Goal: Go to known website: Access a specific website the user already knows

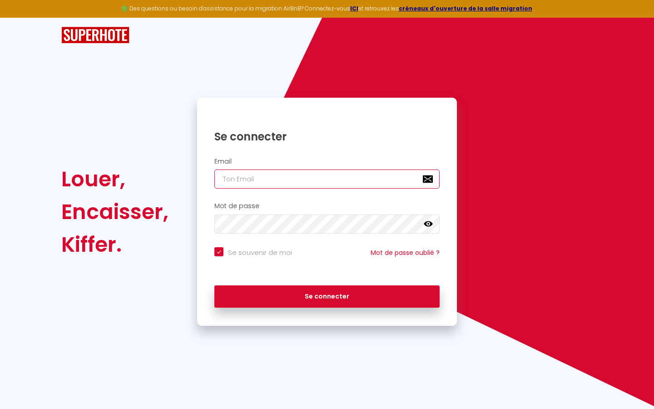
type input "l"
checkbox input "true"
type input "le"
checkbox input "true"
type input "les"
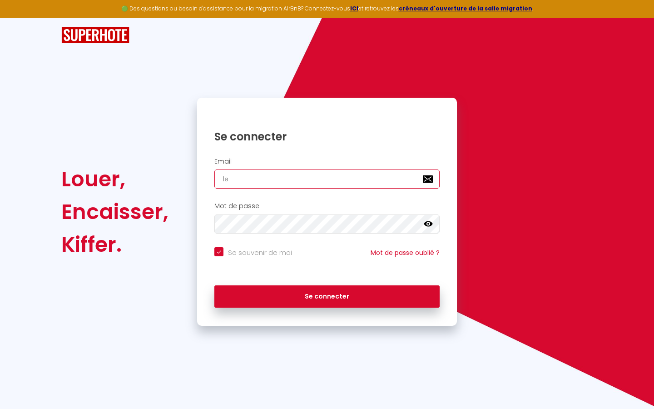
checkbox input "true"
type input "lesp"
checkbox input "true"
type input "lespa"
checkbox input "true"
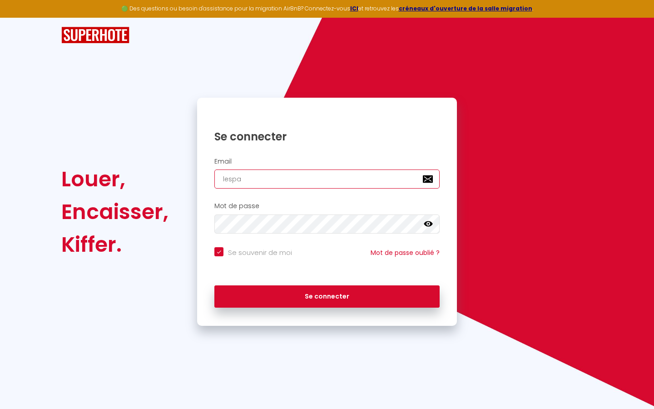
type input "lespac"
checkbox input "true"
type input "lespace"
checkbox input "true"
type input "lespaced"
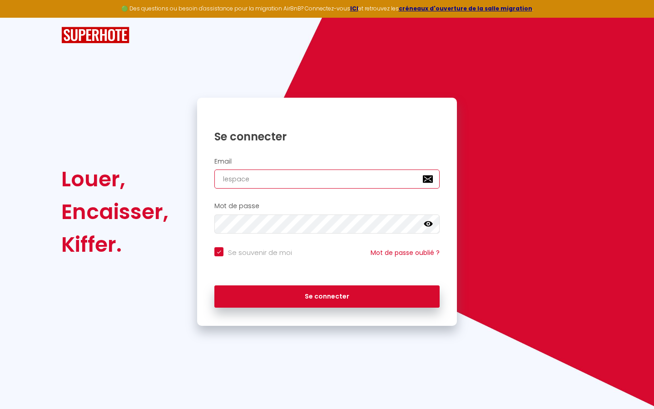
checkbox input "true"
type input "lespacede"
checkbox input "true"
type input "lespacedet"
checkbox input "true"
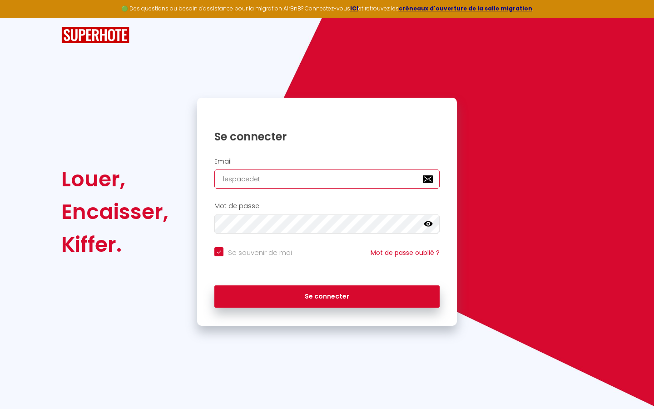
type input "lespacedete"
checkbox input "true"
type input "lespacedeten"
checkbox input "true"
type input "lespacedetent"
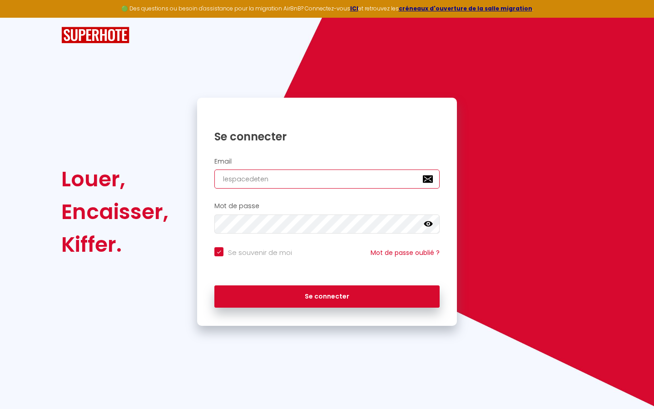
checkbox input "true"
type input "lespacedetente"
checkbox input "true"
type input "lespacedetente@"
checkbox input "true"
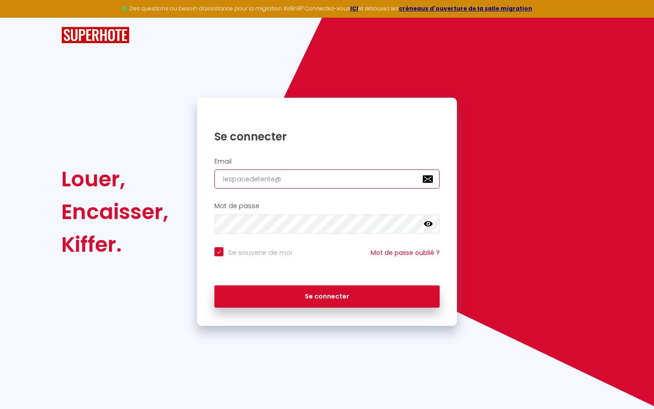
type input "lespacedetente@g"
checkbox input "true"
type input "lespacedetente@gm"
checkbox input "true"
type input "lespacedetente@gma"
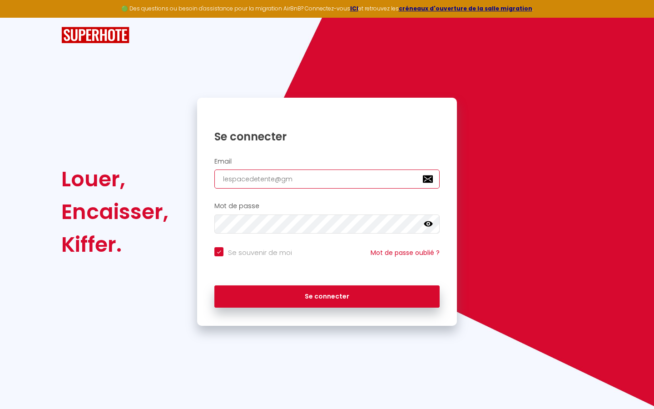
checkbox input "true"
type input "lespacedetente@gmai"
checkbox input "true"
type input "[EMAIL_ADDRESS]"
checkbox input "true"
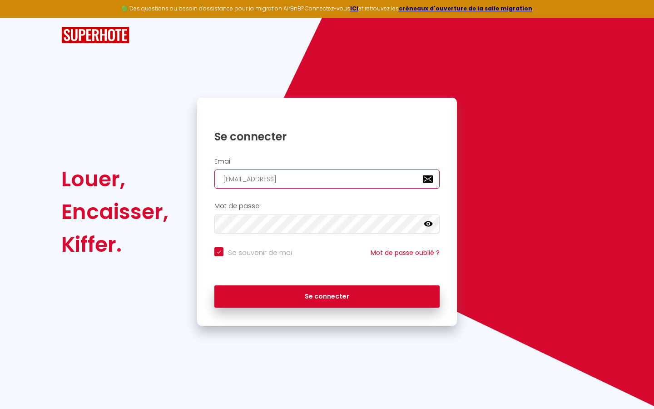
type input "[EMAIL_ADDRESS]."
checkbox input "true"
type input "lespacedetente@gmail.c"
checkbox input "true"
type input "[EMAIL_ADDRESS][DOMAIN_NAME]"
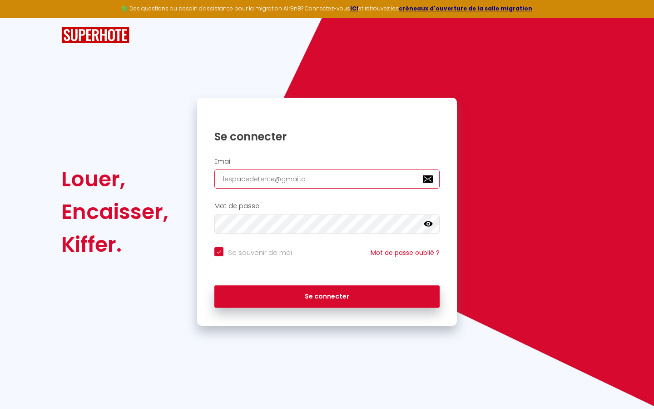
checkbox input "true"
type input "[EMAIL_ADDRESS][DOMAIN_NAME]"
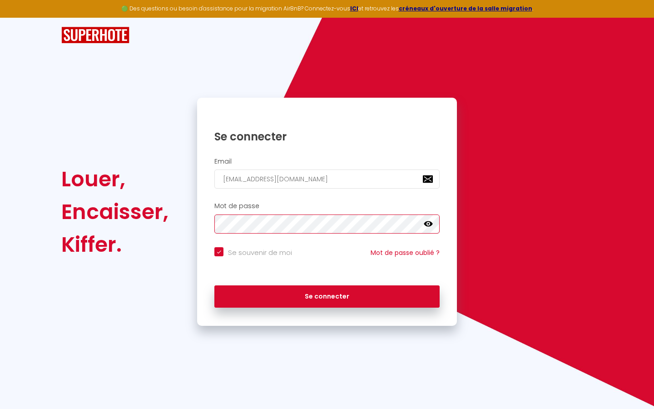
checkbox input "true"
